Goal: Navigation & Orientation: Find specific page/section

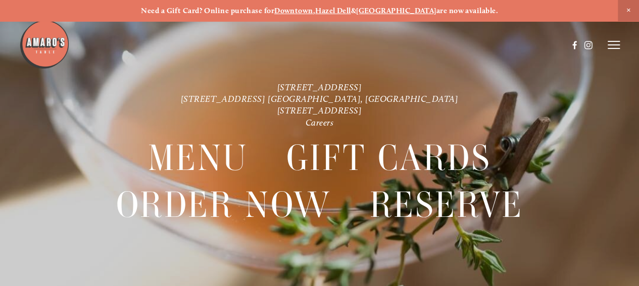
click at [342, 10] on strong "Hazel Dell" at bounding box center [333, 10] width 36 height 9
click at [574, 46] on use at bounding box center [574, 45] width 4 height 8
click at [615, 45] on line at bounding box center [613, 45] width 12 height 0
click at [437, 45] on span "Menu" at bounding box center [439, 44] width 19 height 9
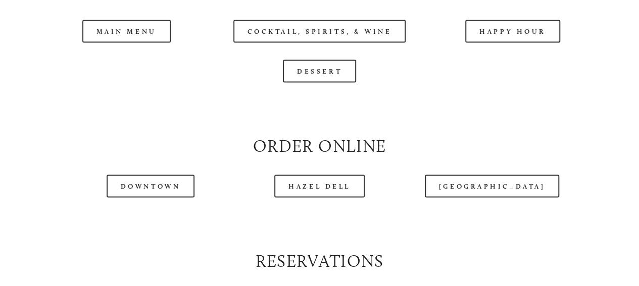
scroll to position [983, 0]
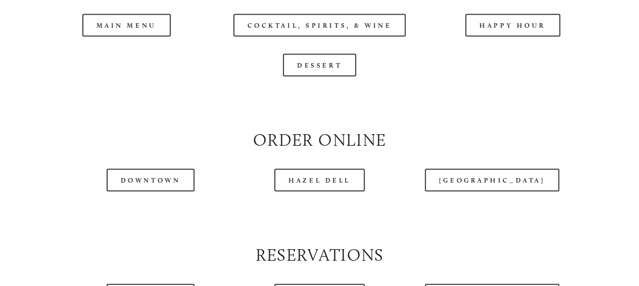
click at [105, 44] on div at bounding box center [293, 20] width 548 height 52
click at [105, 49] on header "Menu Order Now Visit Gallery 0" at bounding box center [319, 20] width 600 height 90
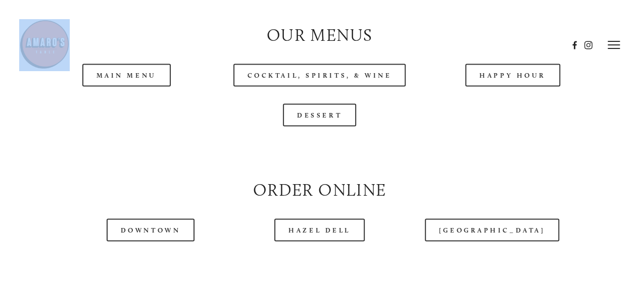
scroll to position [868, 0]
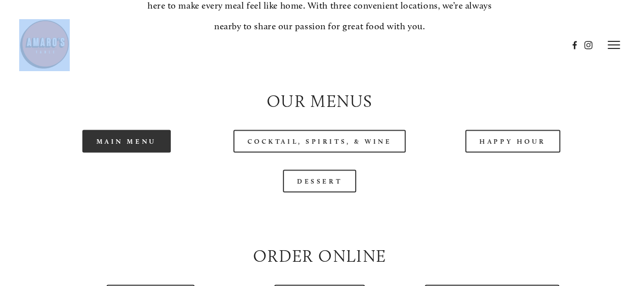
click at [151, 152] on link "Main Menu" at bounding box center [126, 141] width 88 height 23
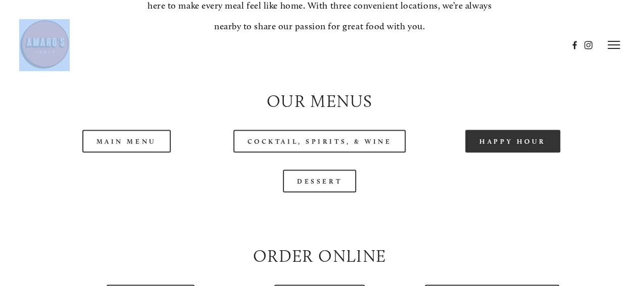
click at [521, 152] on link "Happy Hour" at bounding box center [512, 141] width 95 height 23
